Goal: Task Accomplishment & Management: Manage account settings

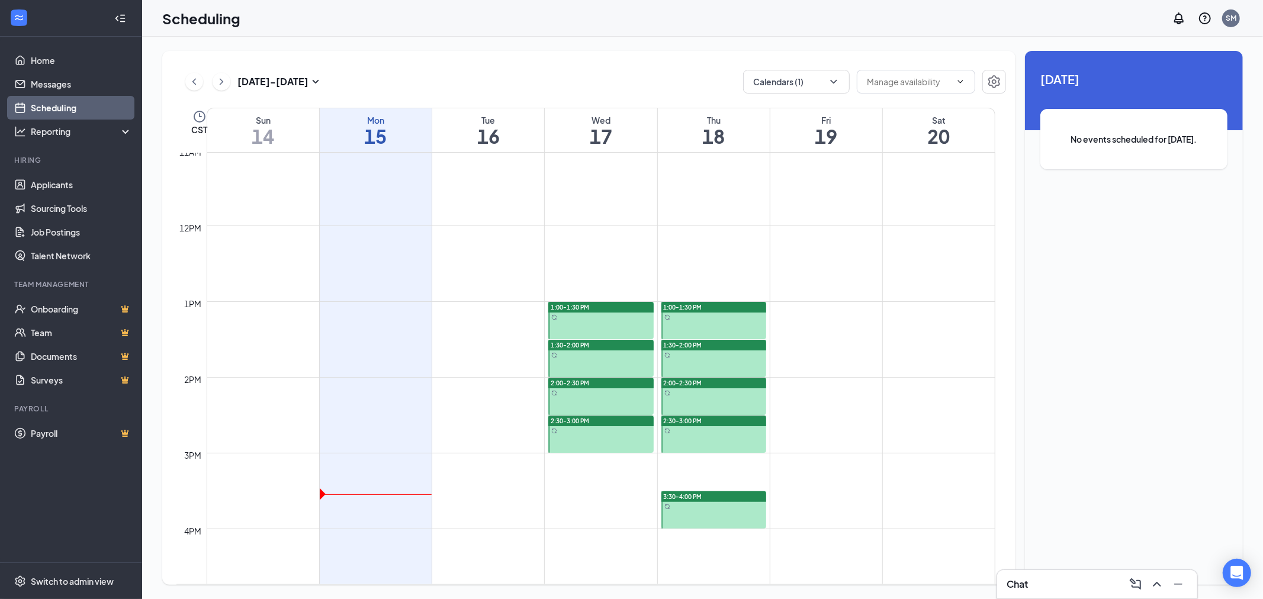
scroll to position [845, 0]
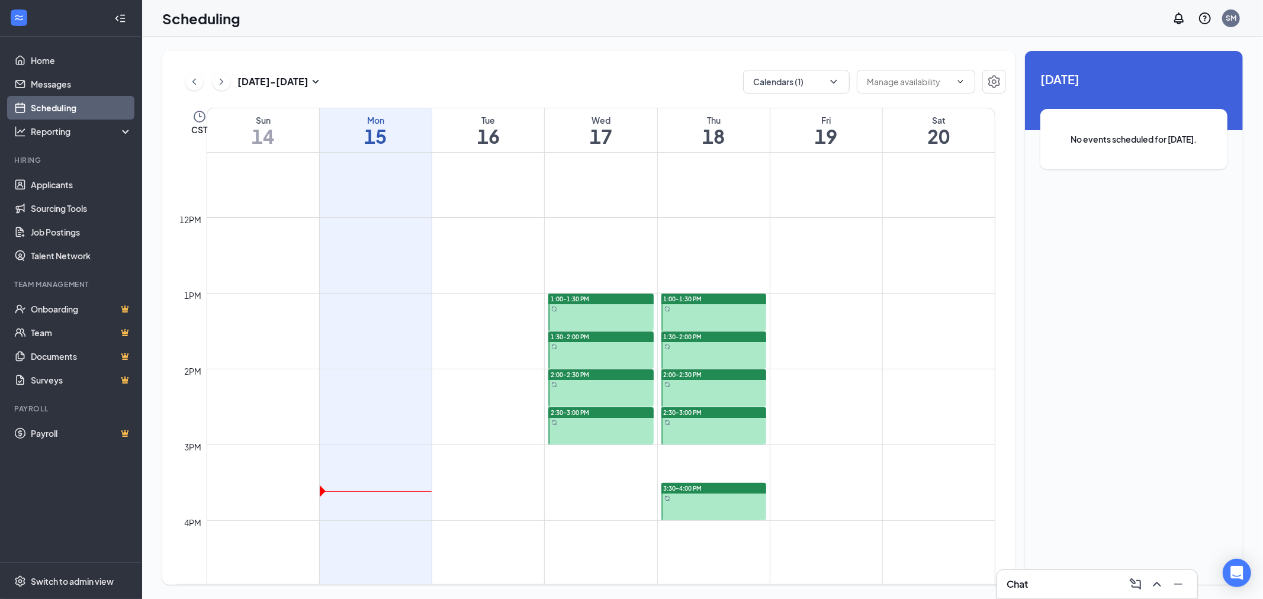
click at [690, 502] on div at bounding box center [714, 501] width 105 height 37
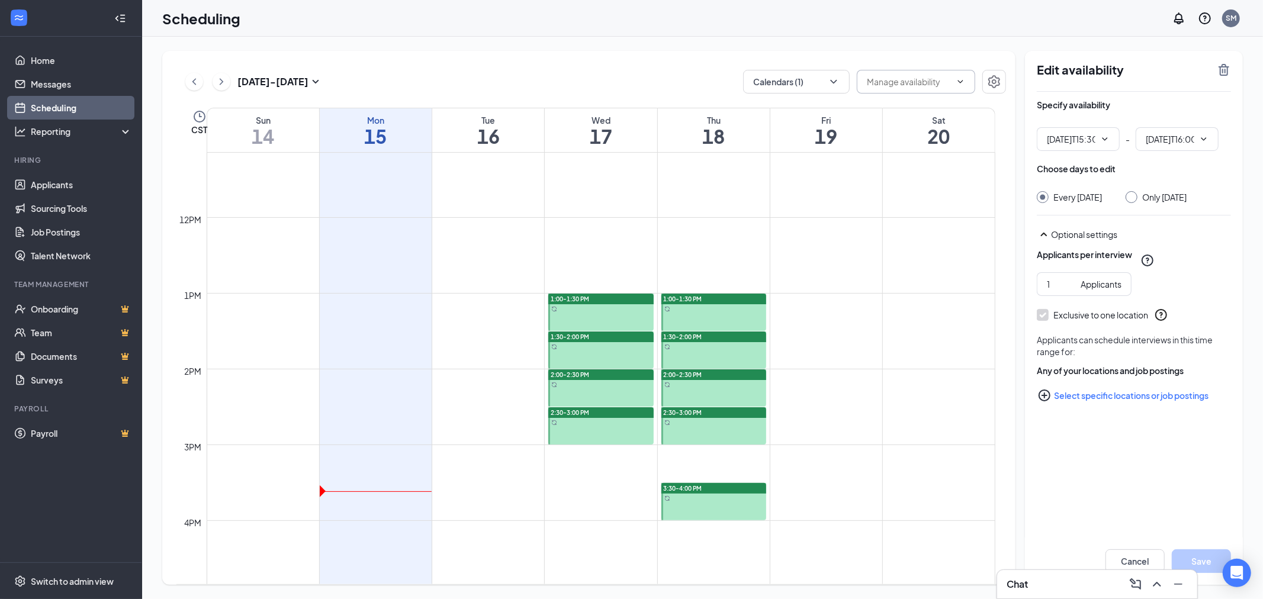
type input "03:30 PM"
type input "04:00 PM"
click at [1222, 60] on div "Edit availability Specify availability 03:30 PM - 04:00 PM Choose days to edit …" at bounding box center [1134, 318] width 218 height 534
click at [1223, 69] on icon "TrashOutline" at bounding box center [1224, 70] width 11 height 12
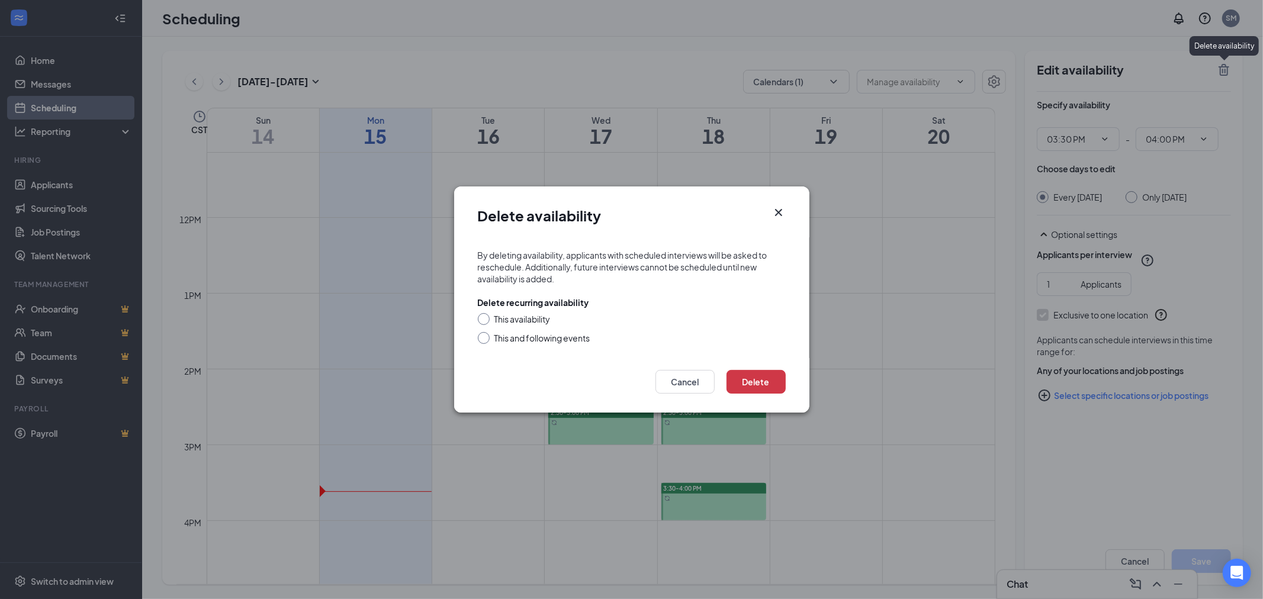
click at [483, 342] on div at bounding box center [484, 338] width 12 height 12
click at [489, 340] on div "This and following events" at bounding box center [632, 338] width 308 height 12
click at [484, 339] on input "This and following events" at bounding box center [482, 336] width 8 height 8
radio input "true"
click at [743, 381] on button "Delete" at bounding box center [756, 382] width 59 height 24
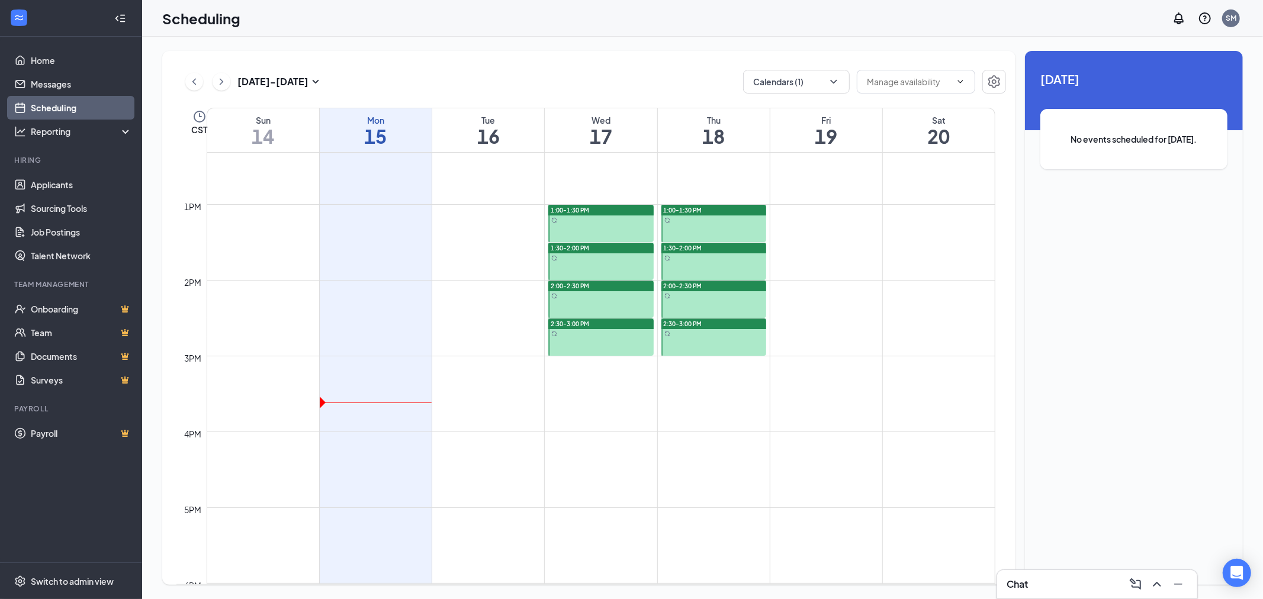
scroll to position [911, 0]
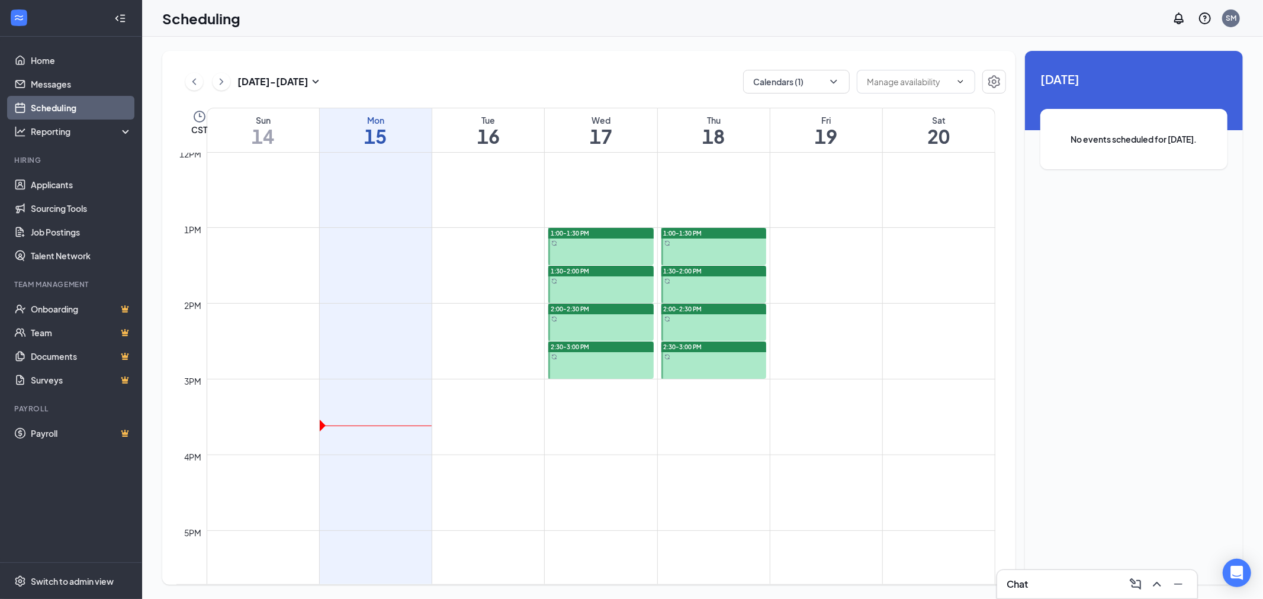
click at [586, 421] on td at bounding box center [601, 426] width 789 height 19
click at [575, 419] on td at bounding box center [601, 426] width 789 height 19
click at [559, 383] on td at bounding box center [601, 388] width 789 height 19
click at [951, 85] on span at bounding box center [916, 82] width 118 height 24
click at [958, 79] on icon "ChevronDown" at bounding box center [960, 81] width 9 height 9
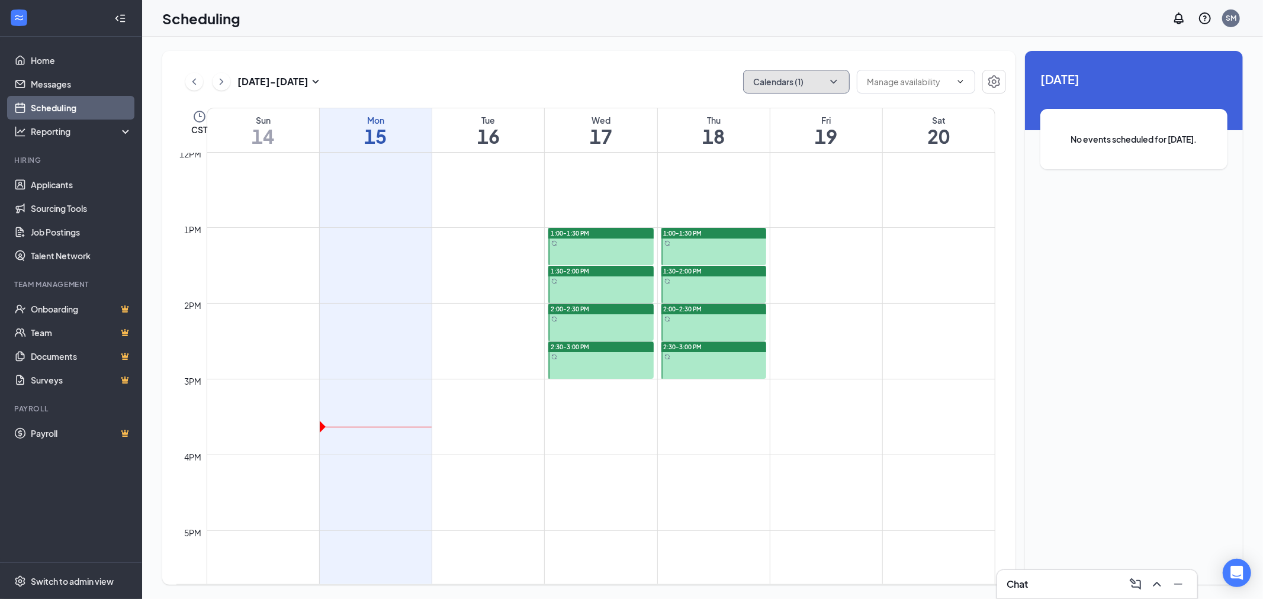
click at [810, 79] on button "Calendars (1)" at bounding box center [796, 82] width 107 height 24
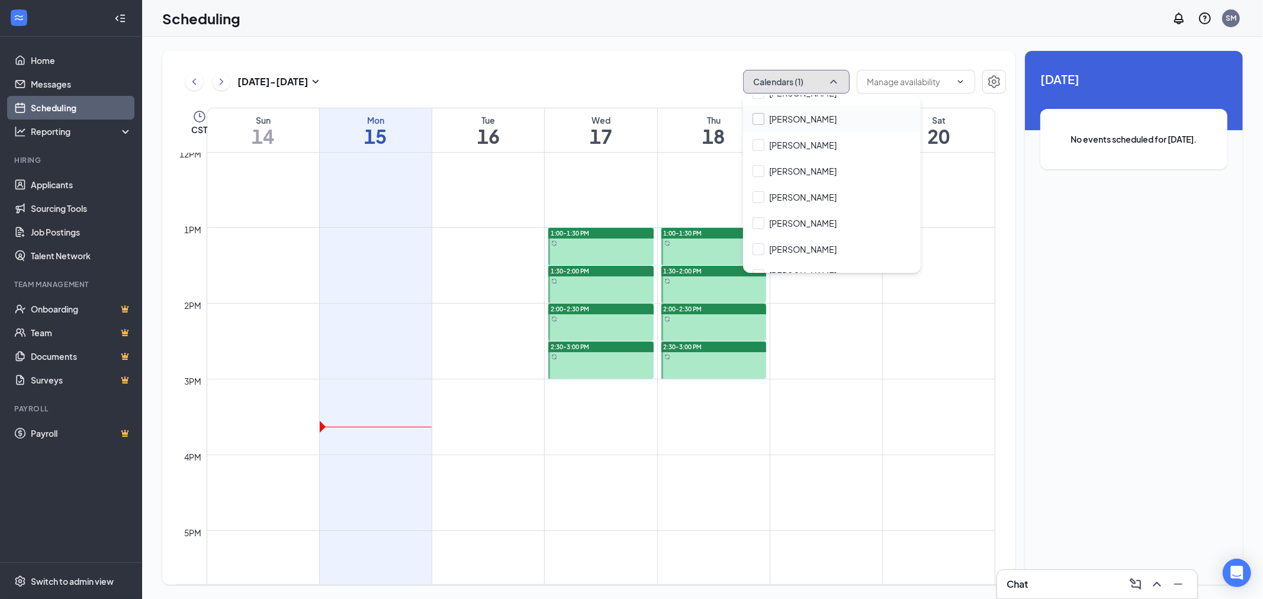
scroll to position [66, 0]
click at [689, 73] on div "[DATE] - [DATE] Calendars (1)" at bounding box center [591, 82] width 830 height 24
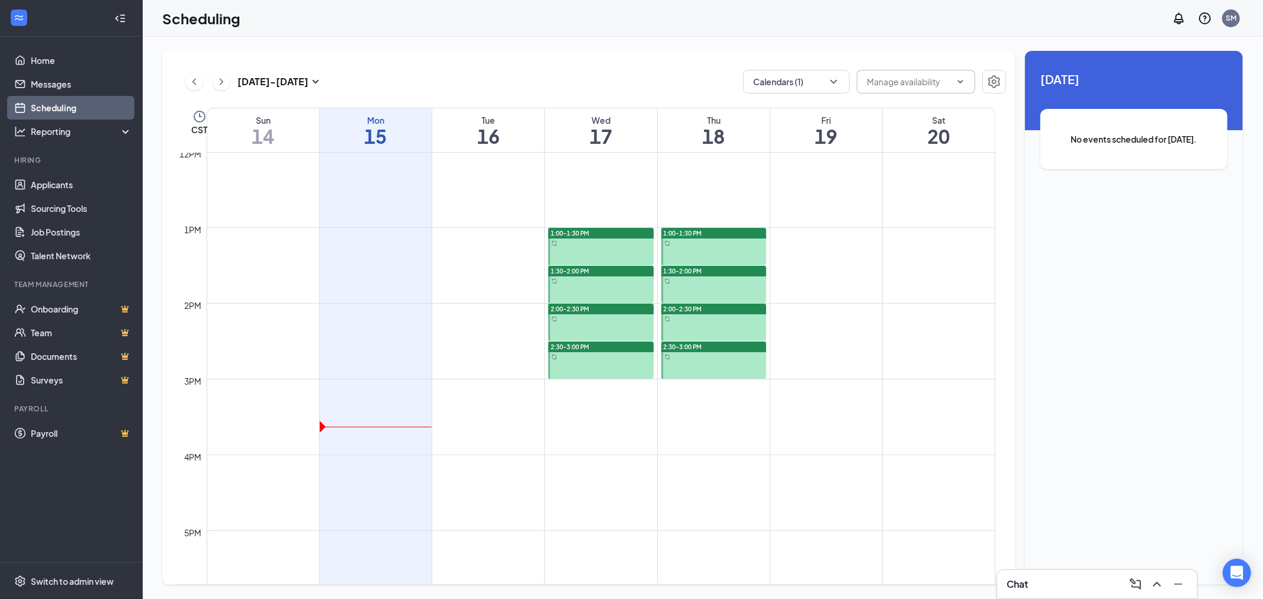
click at [928, 84] on input "text" at bounding box center [909, 81] width 84 height 13
click at [717, 75] on div "[DATE] - [DATE] Calendars (1) Delete all availability" at bounding box center [591, 82] width 830 height 24
click at [993, 77] on icon "Settings" at bounding box center [995, 81] width 12 height 13
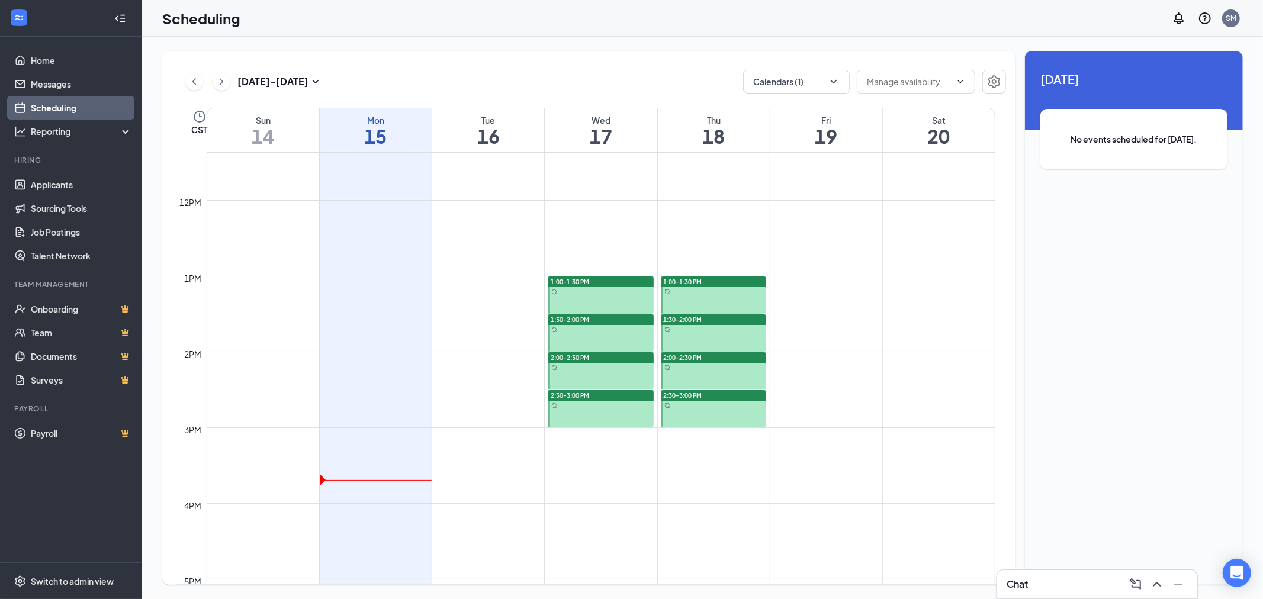
scroll to position [845, 0]
